Goal: Task Accomplishment & Management: Use online tool/utility

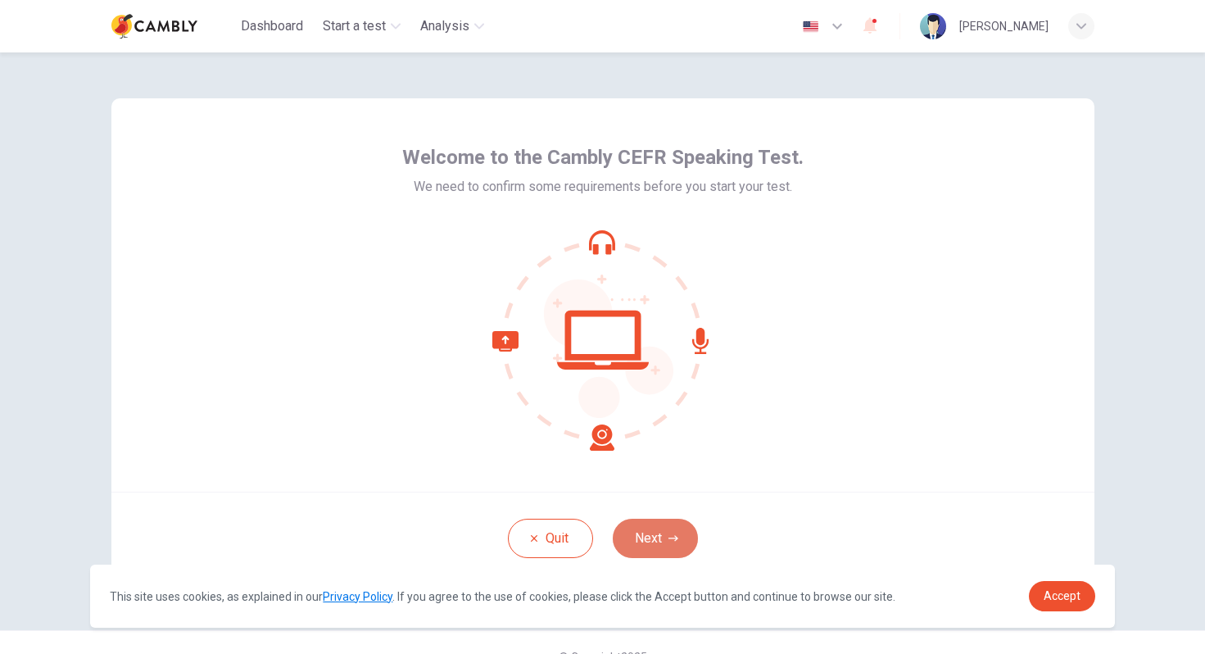
click at [647, 537] on button "Next" at bounding box center [655, 538] width 85 height 39
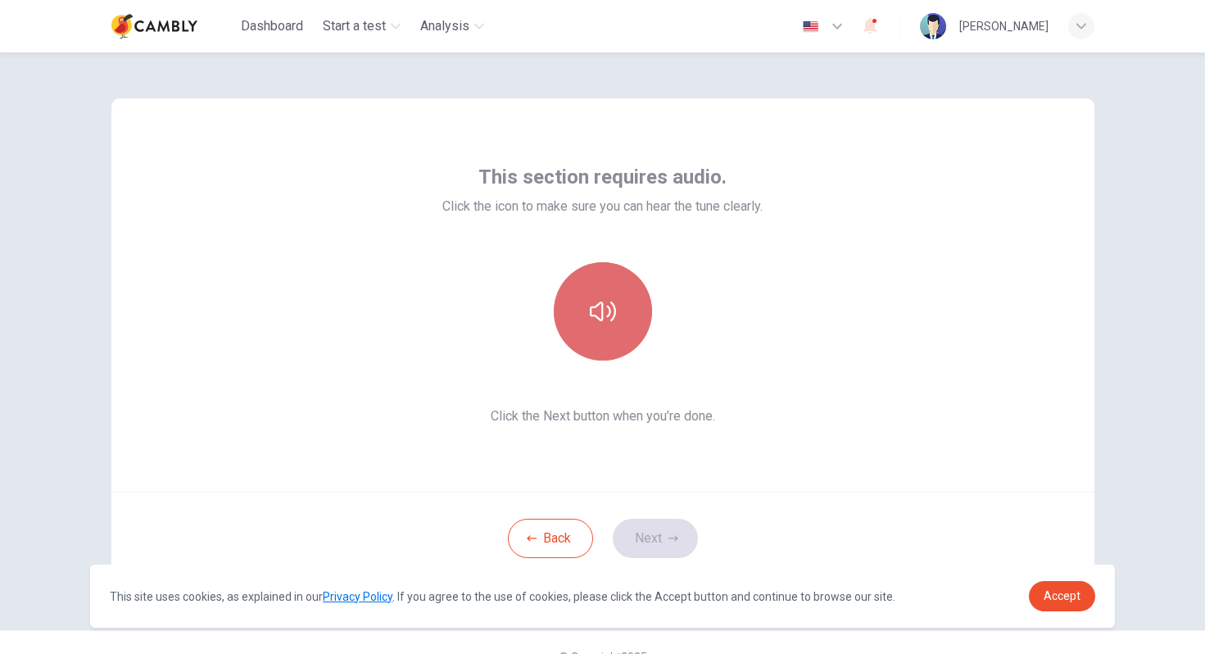
click at [613, 323] on button "button" at bounding box center [603, 311] width 98 height 98
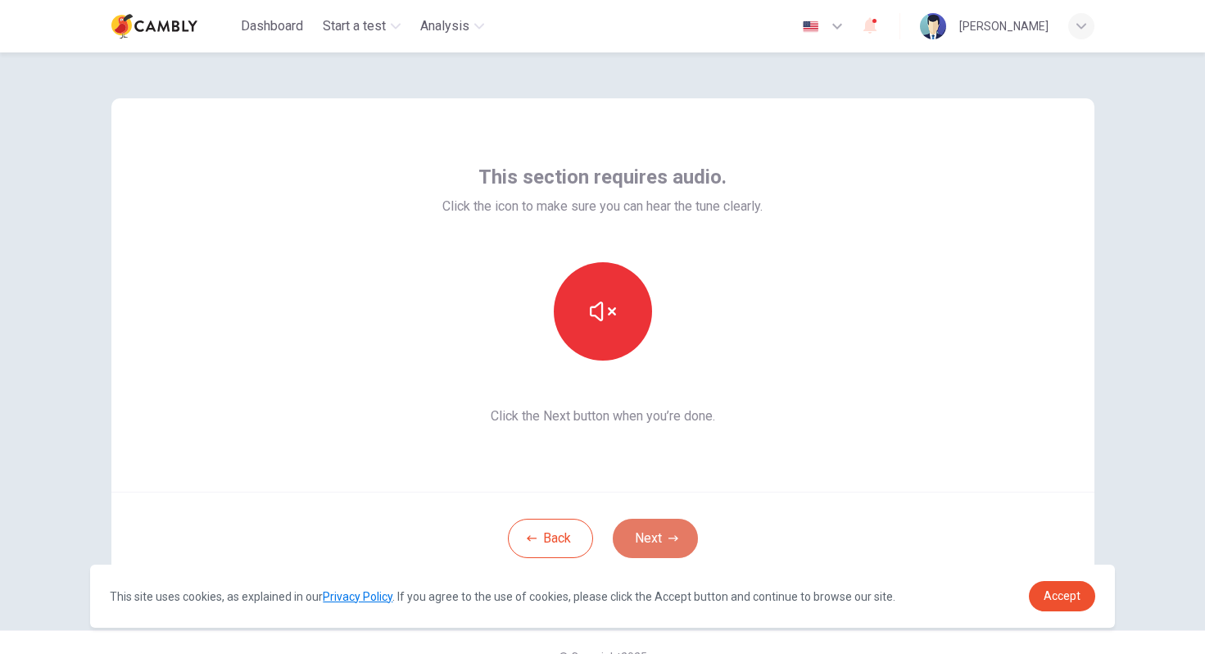
click at [662, 533] on button "Next" at bounding box center [655, 538] width 85 height 39
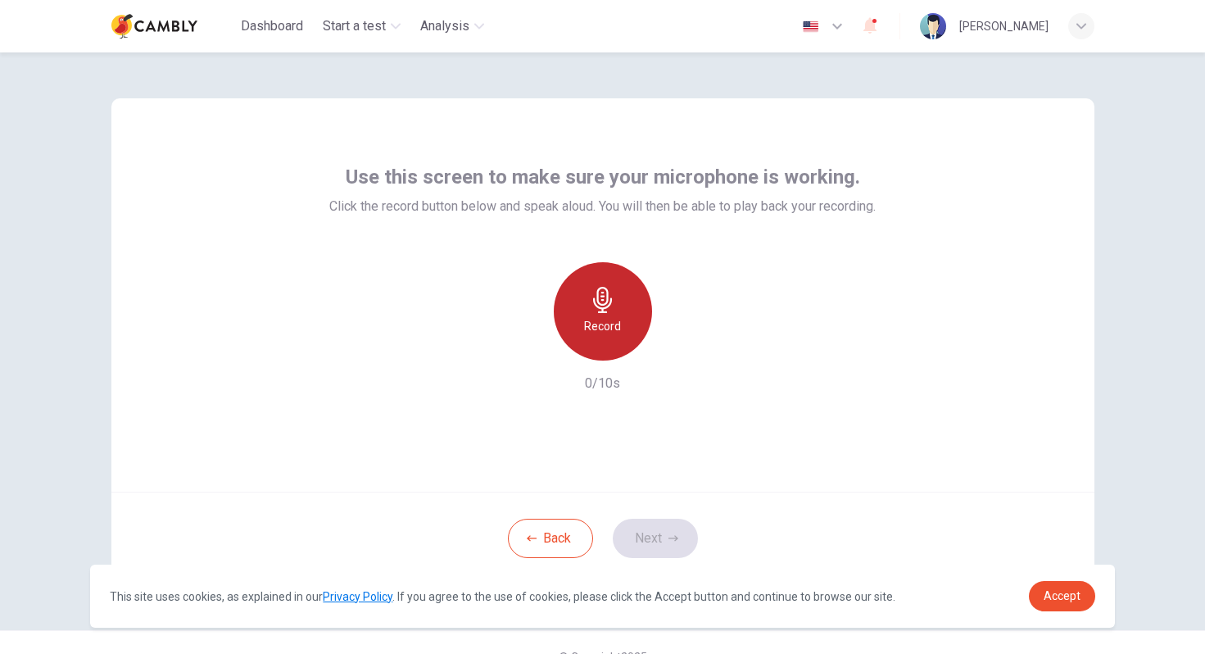
click at [590, 308] on icon "button" at bounding box center [603, 300] width 26 height 26
click at [608, 320] on h6 "Stop" at bounding box center [603, 326] width 25 height 20
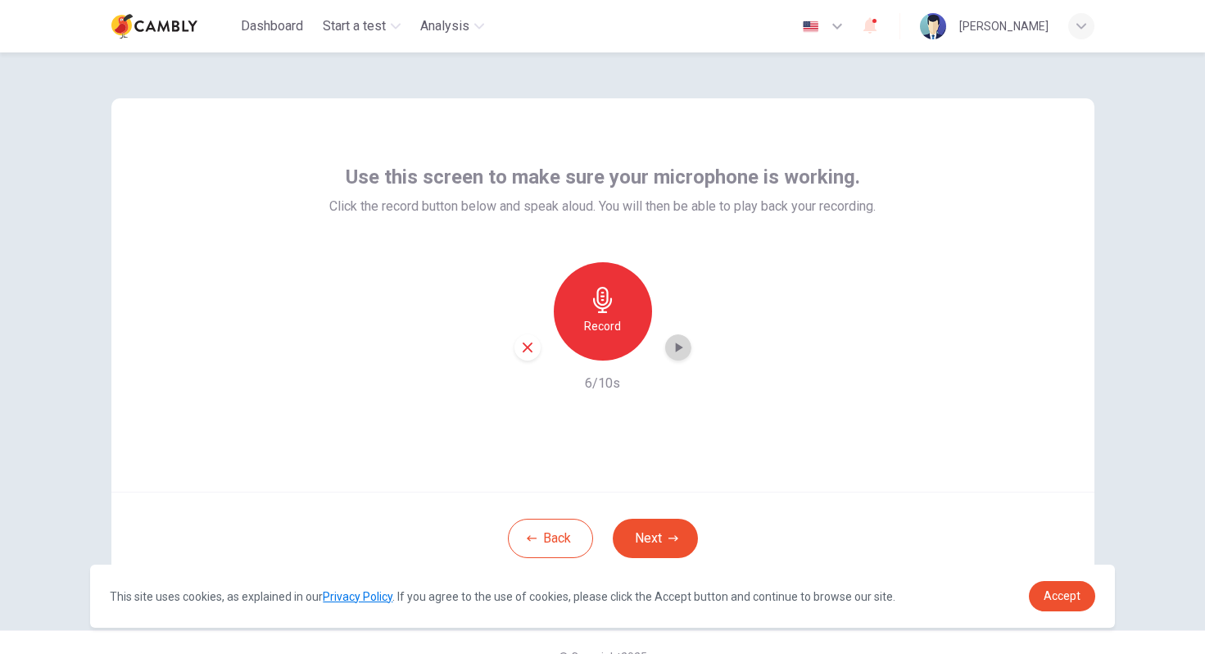
click at [670, 340] on icon "button" at bounding box center [678, 347] width 16 height 16
click at [639, 538] on button "Next" at bounding box center [655, 538] width 85 height 39
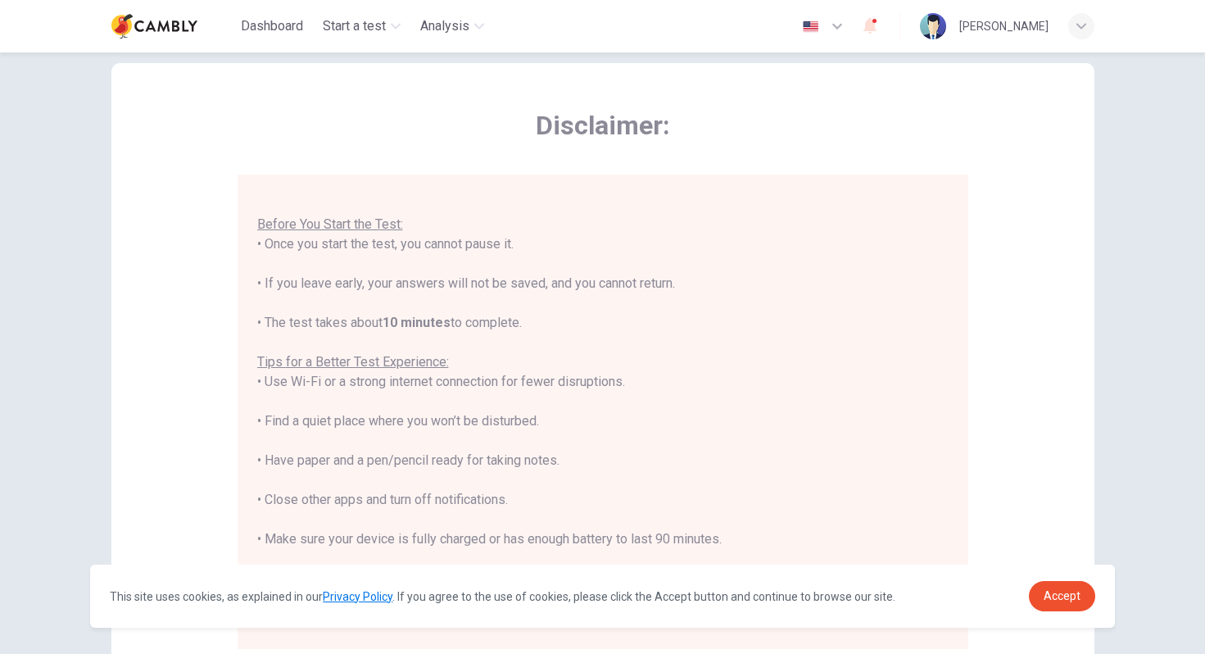
scroll to position [48, 0]
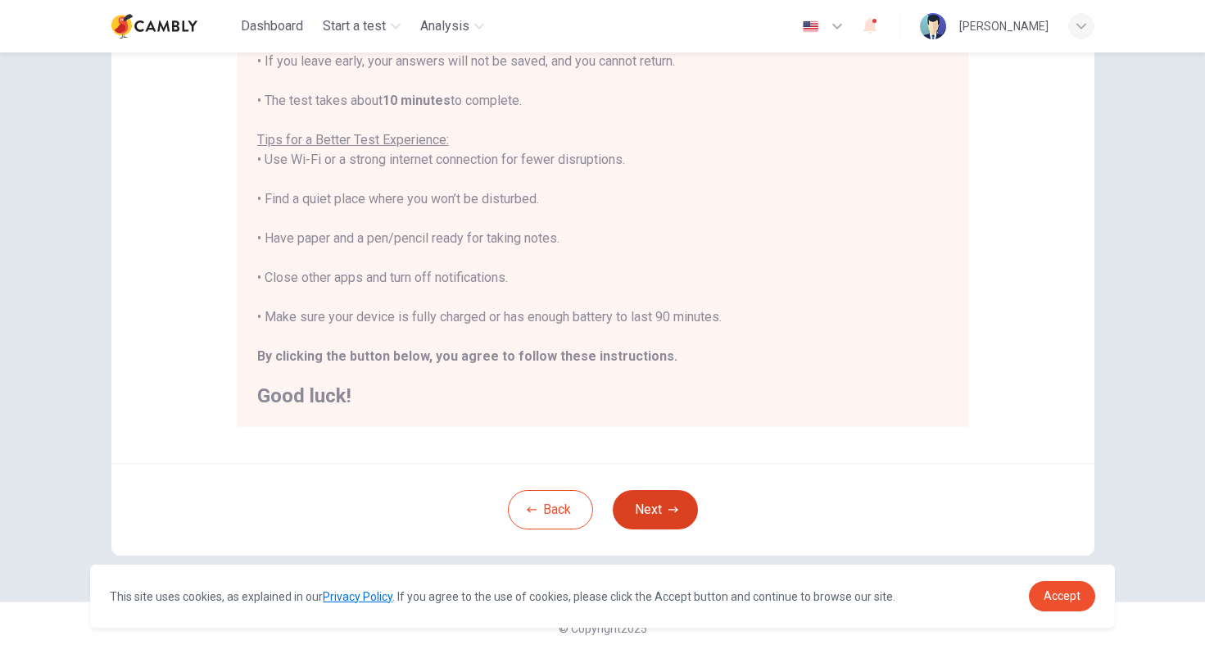
click at [666, 501] on button "Next" at bounding box center [655, 509] width 85 height 39
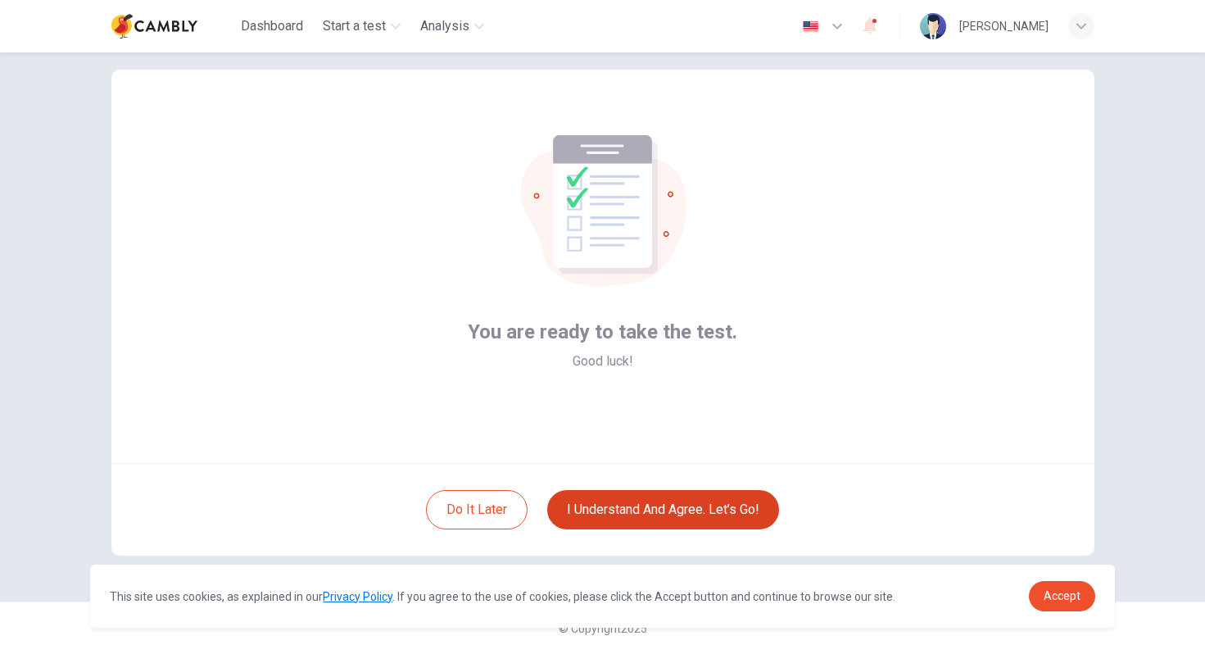
scroll to position [29, 0]
click at [687, 502] on button "I understand and agree. Let’s go!" at bounding box center [663, 509] width 232 height 39
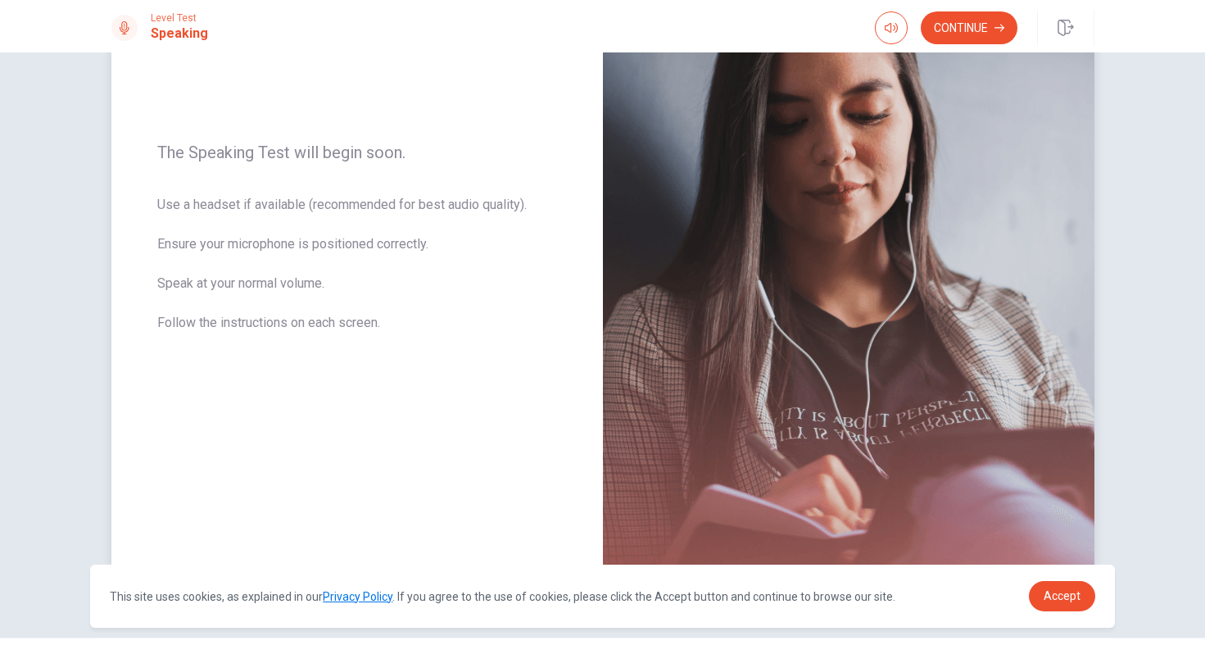
scroll to position [231, 0]
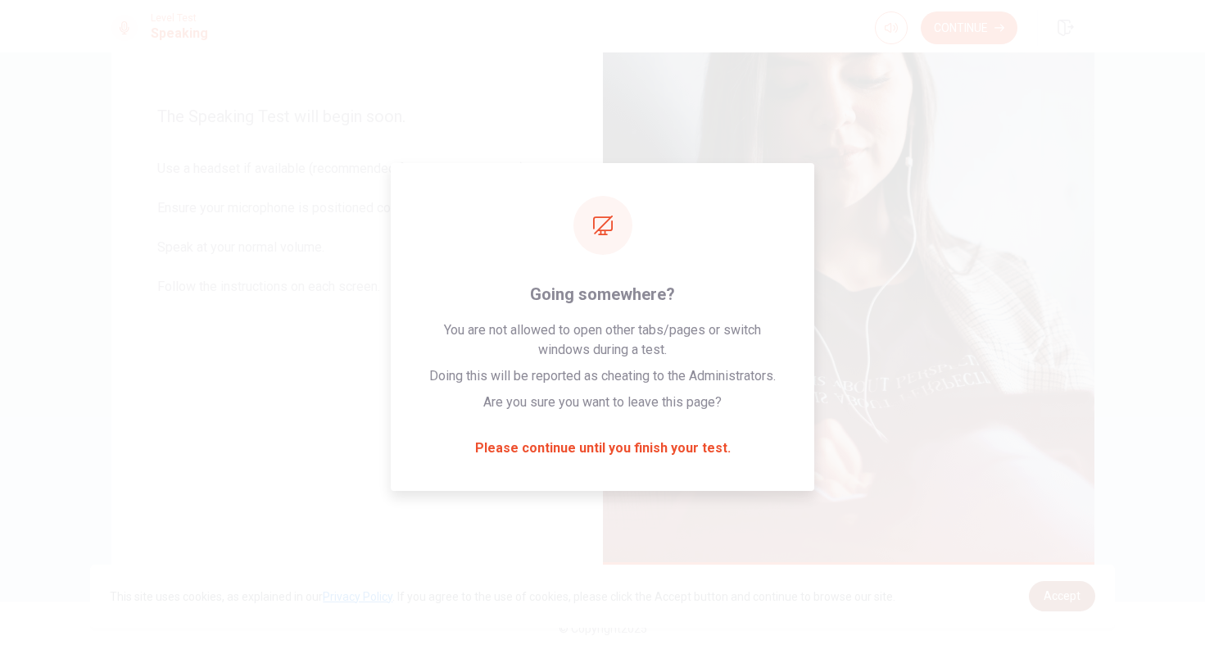
click at [1060, 607] on link "Accept" at bounding box center [1062, 596] width 66 height 30
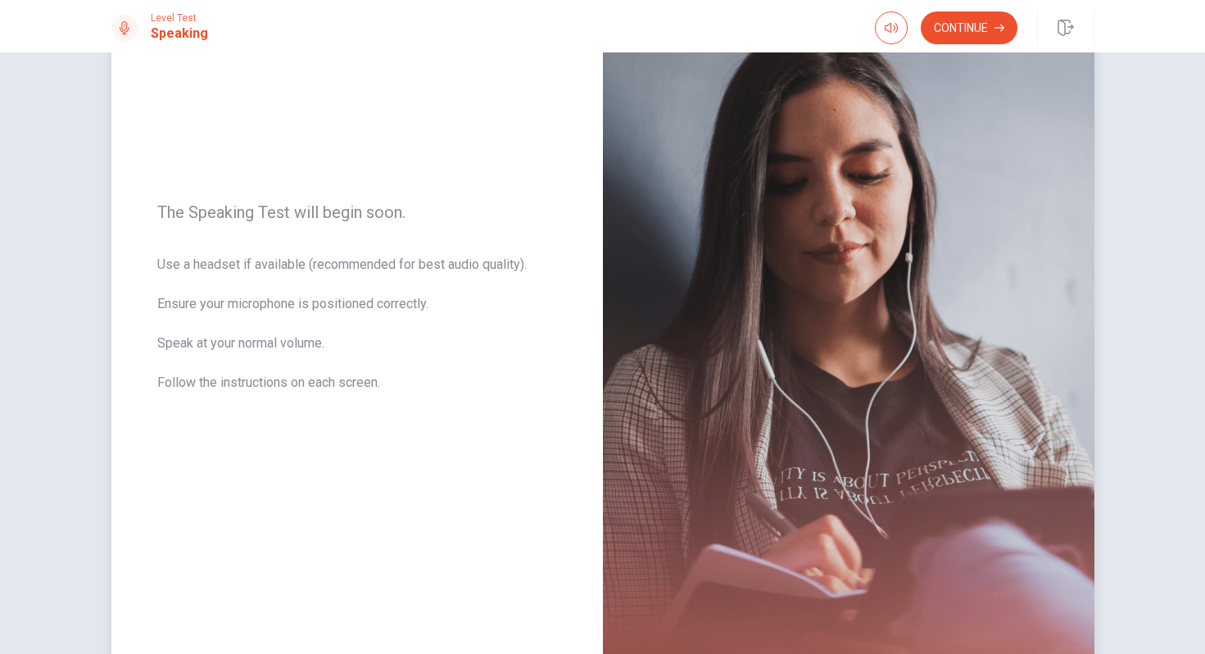
scroll to position [219, 0]
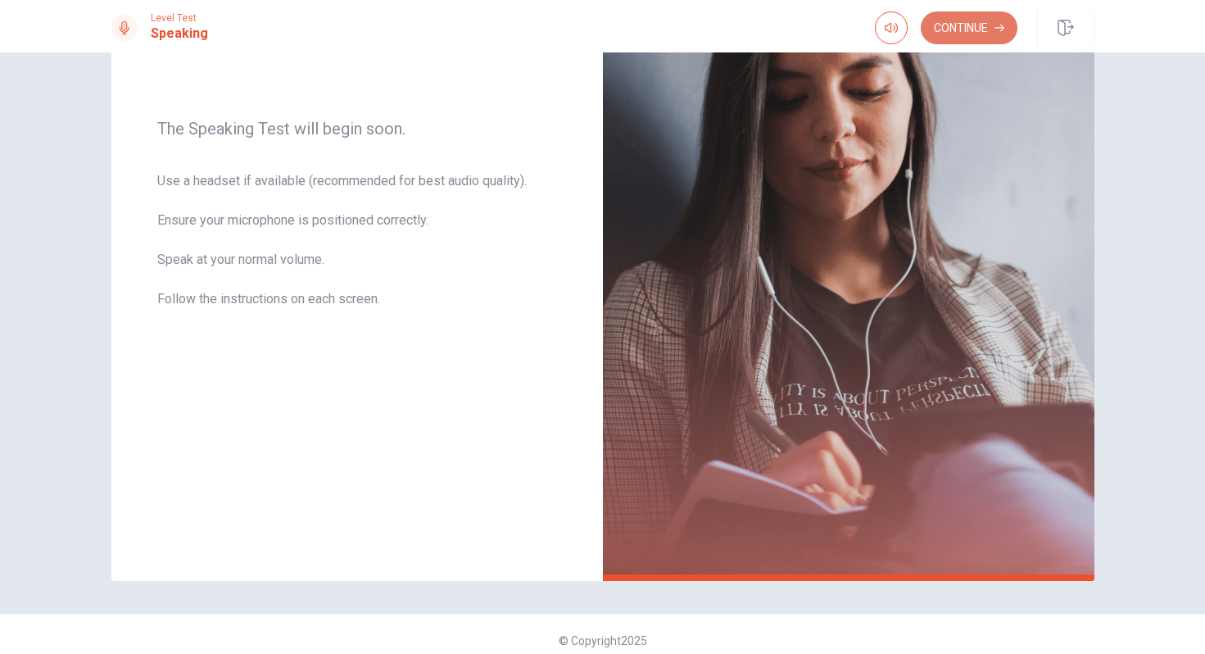
click at [961, 39] on button "Continue" at bounding box center [969, 27] width 97 height 33
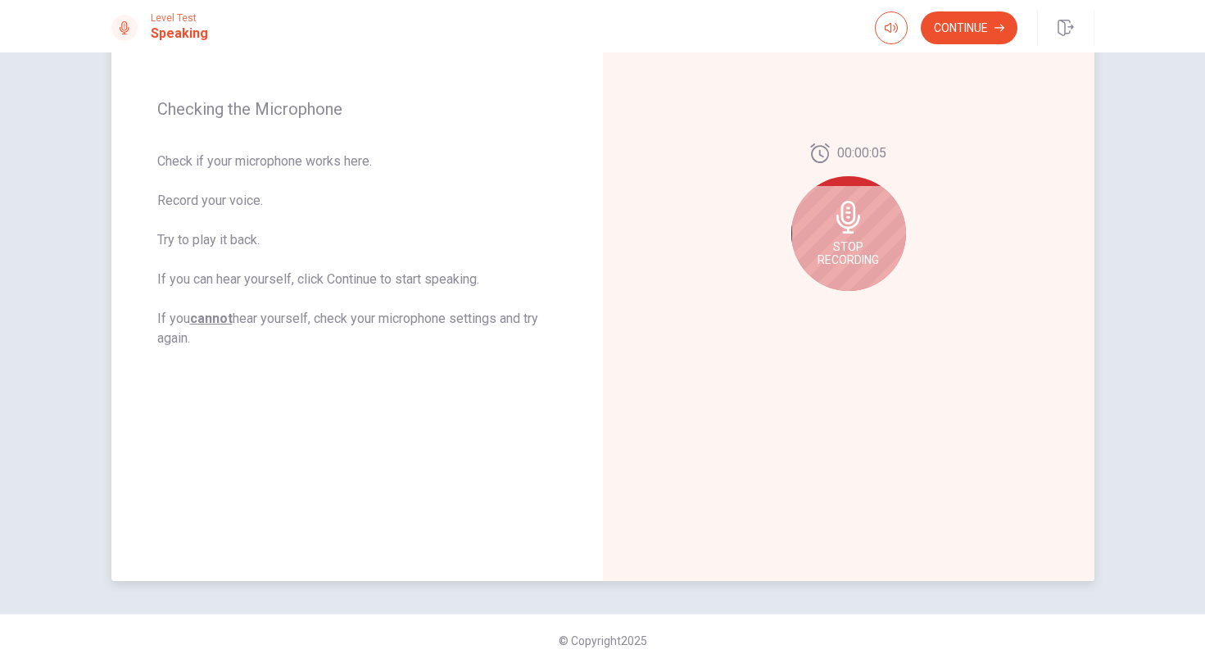
click at [855, 231] on icon at bounding box center [848, 217] width 33 height 33
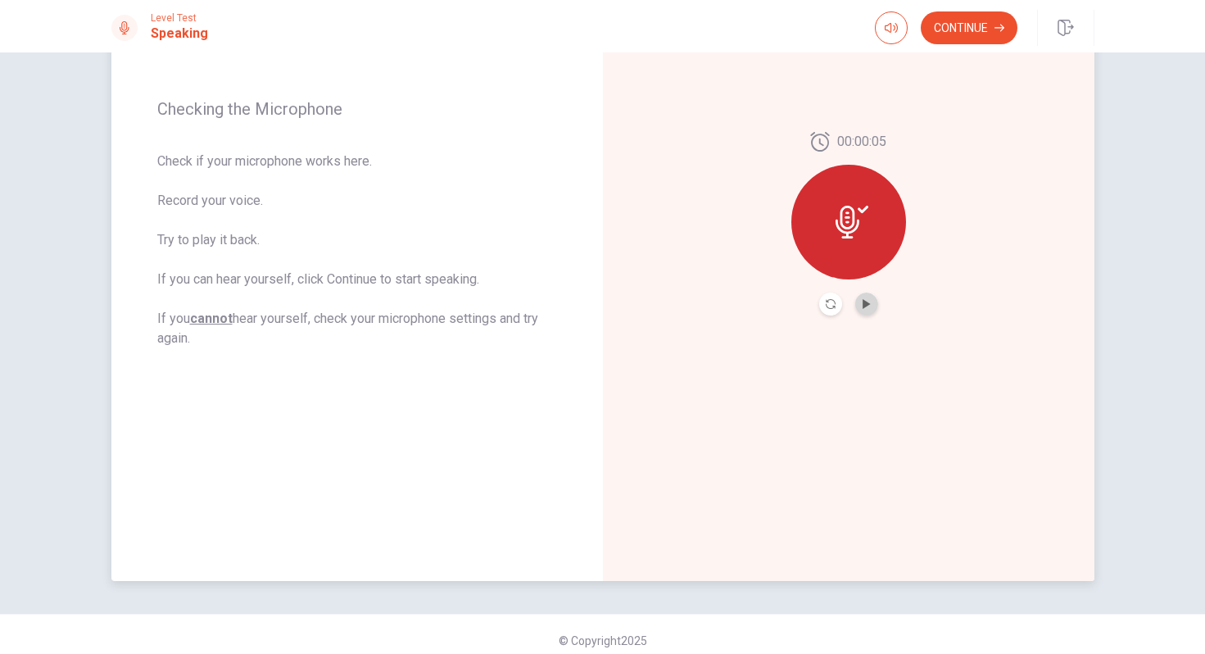
click at [855, 306] on button "Play Audio" at bounding box center [866, 304] width 23 height 23
click at [966, 31] on button "Continue" at bounding box center [969, 27] width 97 height 33
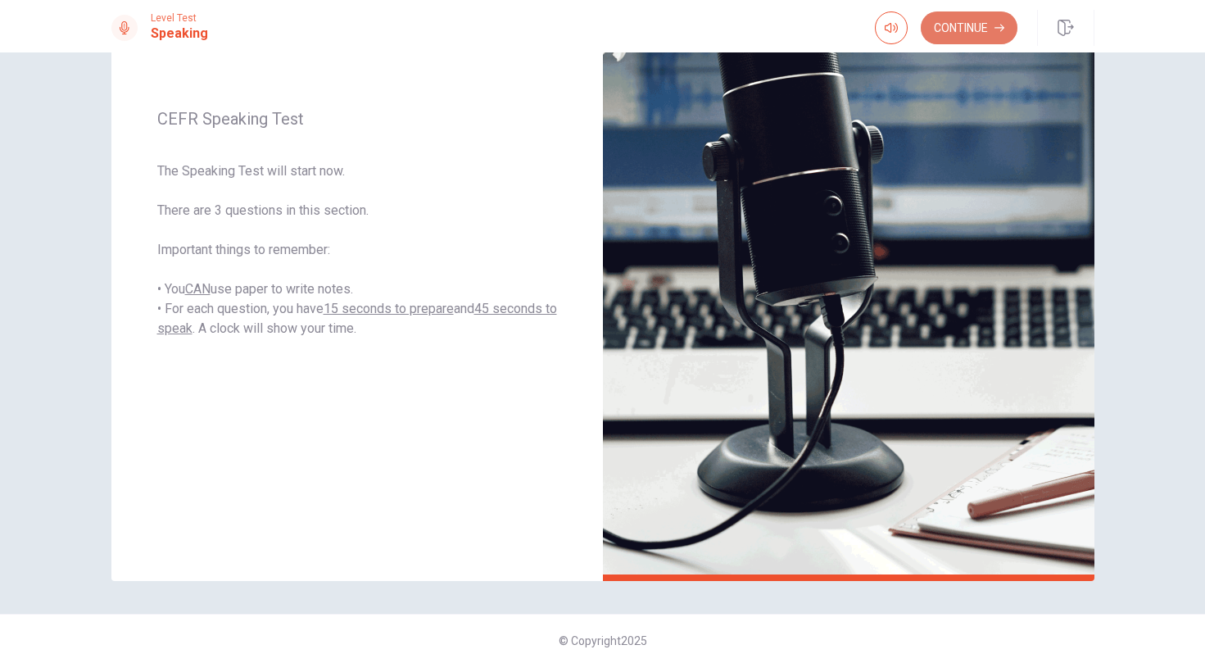
click at [954, 28] on button "Continue" at bounding box center [969, 27] width 97 height 33
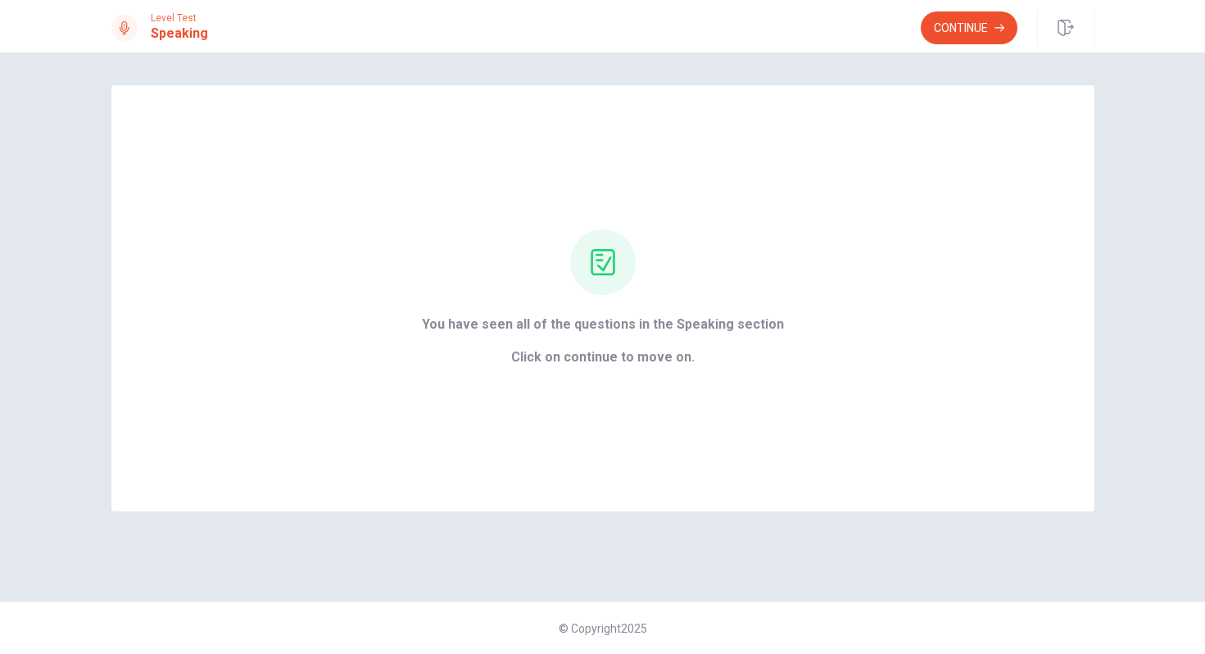
scroll to position [0, 0]
click at [963, 32] on button "Continue" at bounding box center [969, 27] width 97 height 33
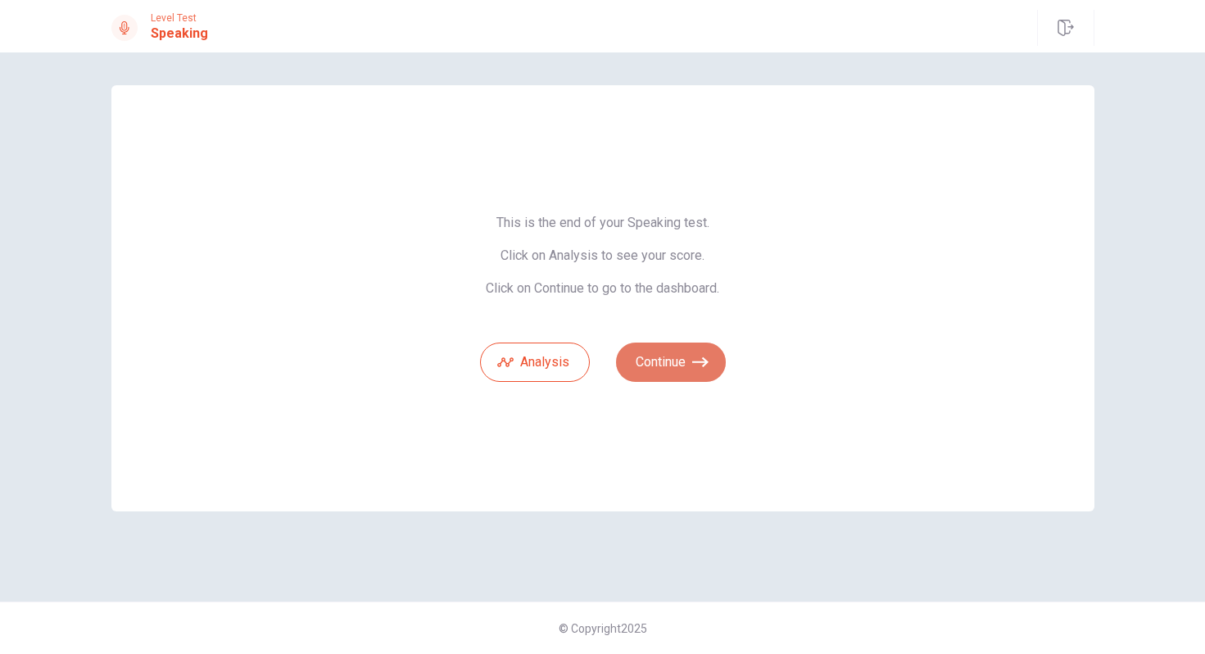
click at [701, 354] on icon "button" at bounding box center [700, 362] width 16 height 16
